Goal: Task Accomplishment & Management: Understand process/instructions

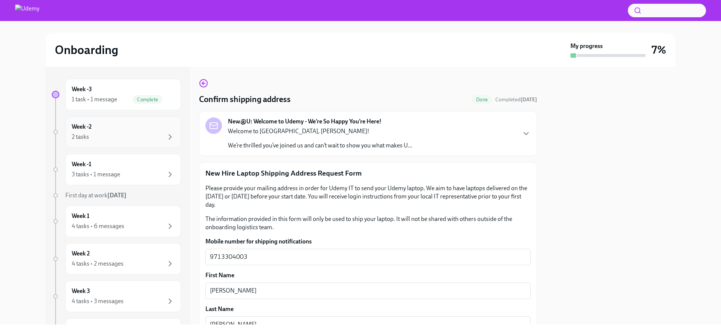
click at [96, 145] on div "Week -2 2 tasks" at bounding box center [123, 132] width 116 height 32
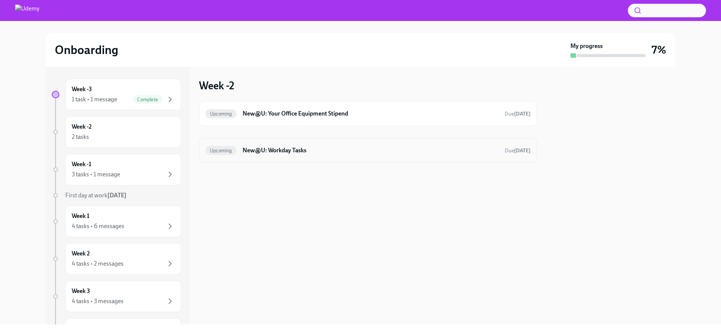
click at [344, 145] on div "Upcoming New@U: Workday Tasks Due [DATE]" at bounding box center [367, 151] width 325 height 12
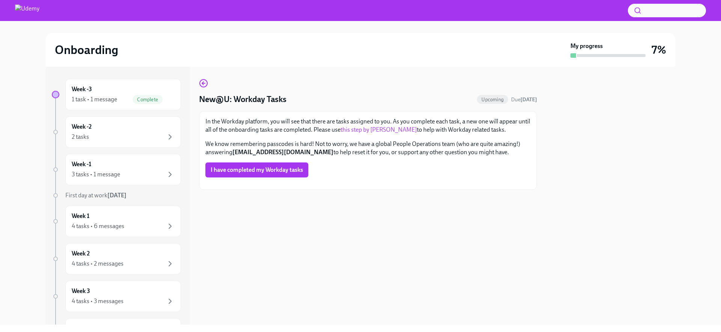
click at [386, 130] on link "this step by [PERSON_NAME]" at bounding box center [379, 129] width 76 height 7
click at [133, 125] on div "Week -2 2 tasks" at bounding box center [123, 132] width 103 height 19
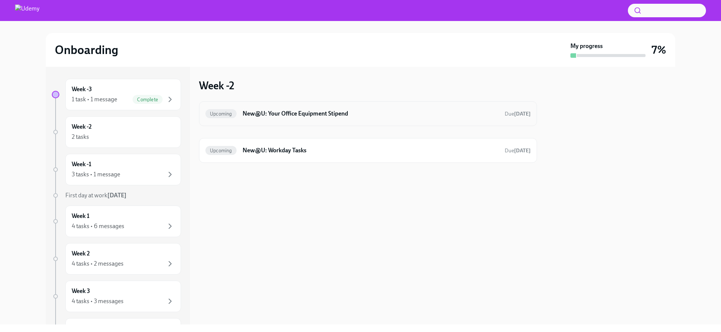
click at [350, 120] on div "Upcoming New@U: Your Office Equipment Stipend Due [DATE]" at bounding box center [368, 113] width 338 height 25
click at [313, 160] on div "Upcoming New@U: Workday Tasks Due [DATE]" at bounding box center [368, 150] width 338 height 25
click at [211, 152] on span "Upcoming" at bounding box center [220, 151] width 31 height 6
